Goal: Check status

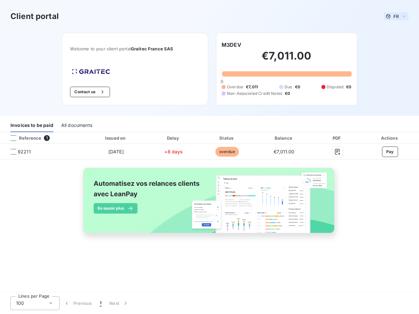
click at [396, 16] on span "FR" at bounding box center [395, 16] width 5 height 5
click at [89, 92] on button "Contact us" at bounding box center [90, 92] width 40 height 10
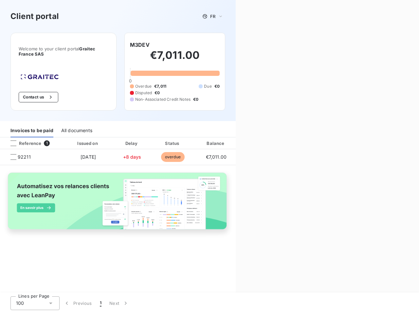
click at [231, 45] on div "Welcome to your client portal Graitec [GEOGRAPHIC_DATA] SAS Contact us M3DEV €7…" at bounding box center [118, 77] width 236 height 88
click at [32, 125] on div "Invoices to be paid" at bounding box center [31, 131] width 43 height 14
click at [76, 125] on div "All documents" at bounding box center [76, 131] width 31 height 14
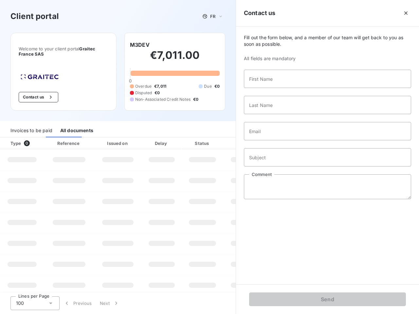
click at [42, 138] on th "Type 0" at bounding box center [22, 143] width 44 height 12
click at [13, 138] on th "Type 0" at bounding box center [22, 143] width 44 height 12
click at [116, 138] on th "Issued on" at bounding box center [118, 143] width 48 height 12
click at [173, 138] on th "Delay" at bounding box center [162, 143] width 40 height 12
click at [227, 138] on th "Amount" at bounding box center [245, 143] width 45 height 12
